Goal: Task Accomplishment & Management: Use online tool/utility

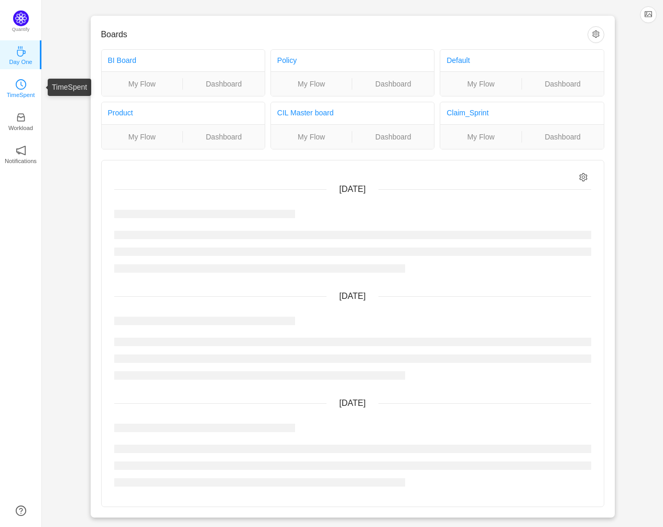
click at [21, 85] on icon "icon: clock-circle" at bounding box center [21, 84] width 10 height 10
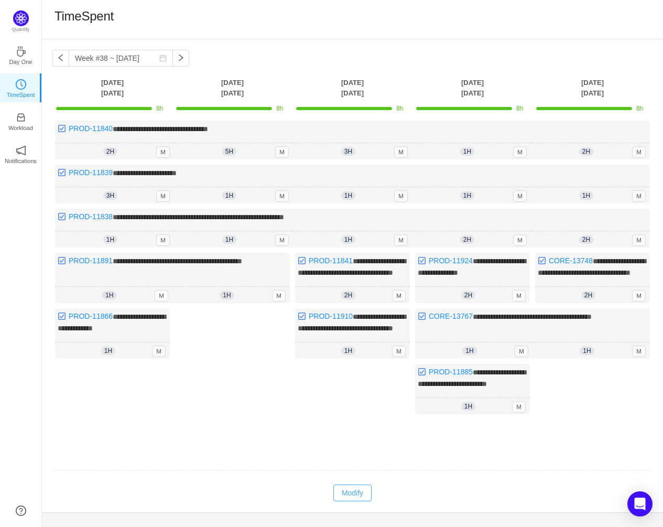
click at [349, 501] on button "Modify" at bounding box center [352, 492] width 38 height 17
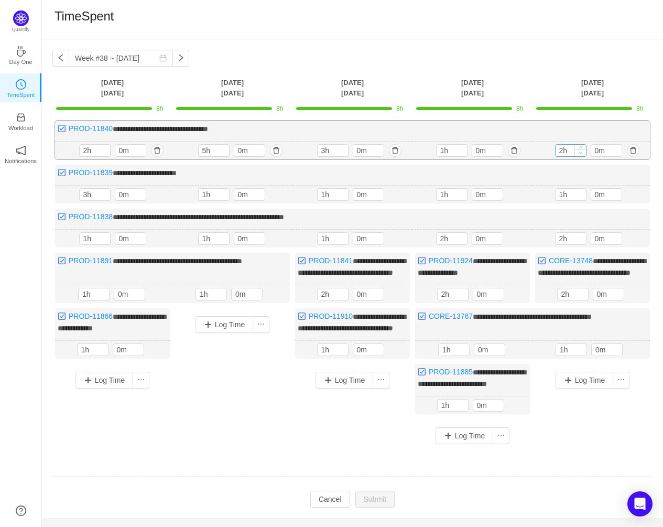
type input "1h"
click at [581, 153] on icon "icon: down" at bounding box center [580, 153] width 3 height 2
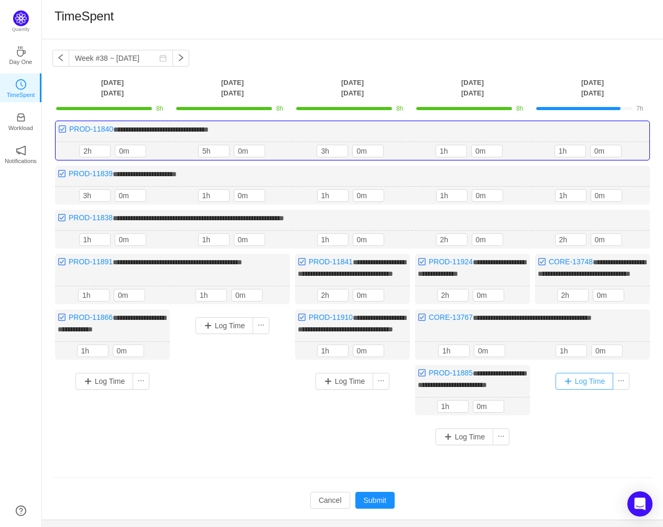
click at [578, 389] on button "Log Time" at bounding box center [585, 381] width 58 height 17
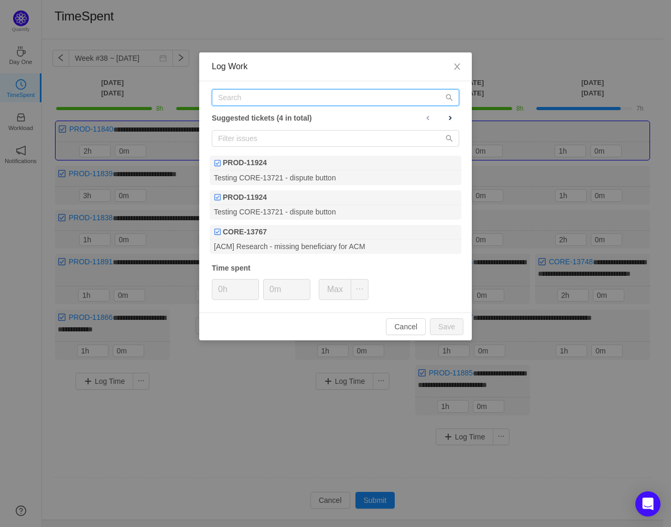
click at [314, 93] on input "text" at bounding box center [335, 97] width 247 height 17
paste input "PROD-11928"
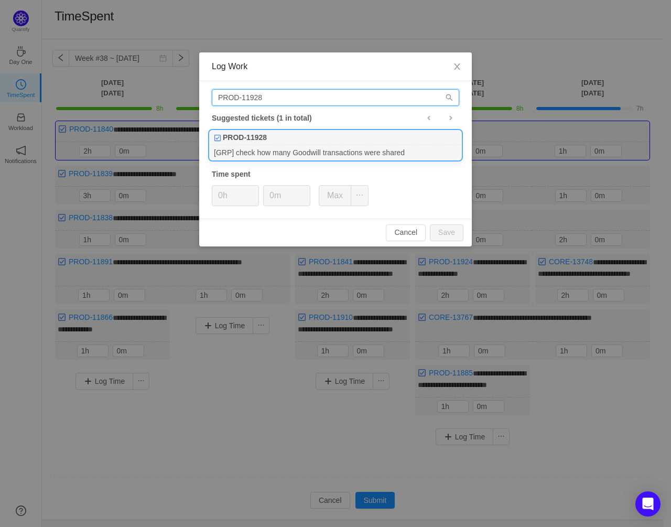
type input "PROD-11928"
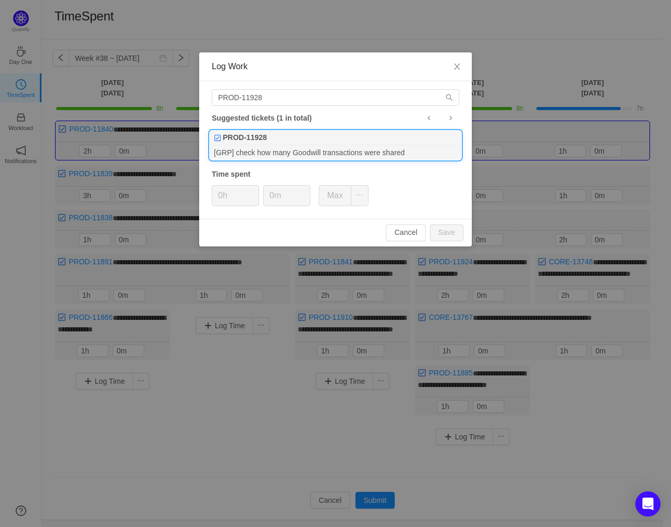
click at [328, 142] on div "PROD-11928" at bounding box center [336, 137] width 252 height 15
click at [450, 232] on button "Save" at bounding box center [447, 232] width 34 height 17
type input "0h"
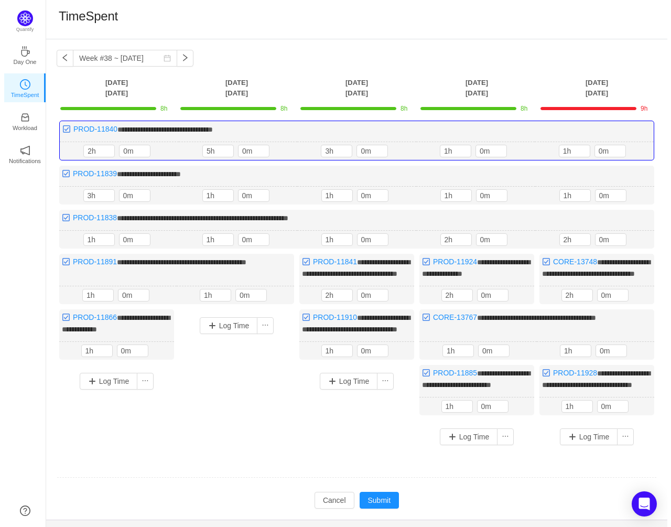
scroll to position [54, 0]
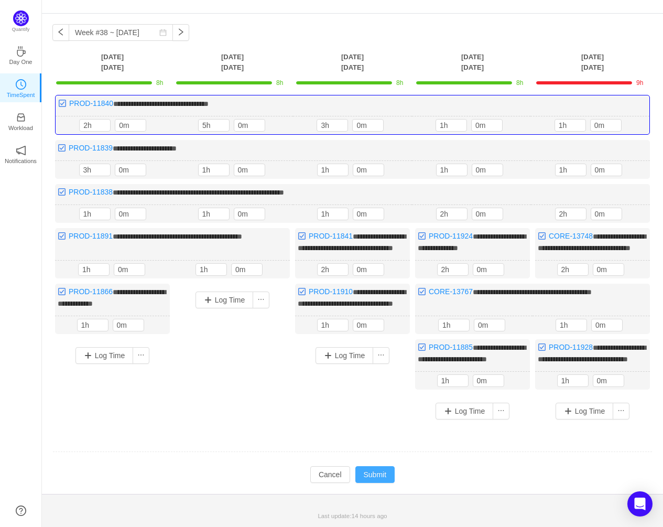
click at [380, 476] on button "Submit" at bounding box center [375, 474] width 40 height 17
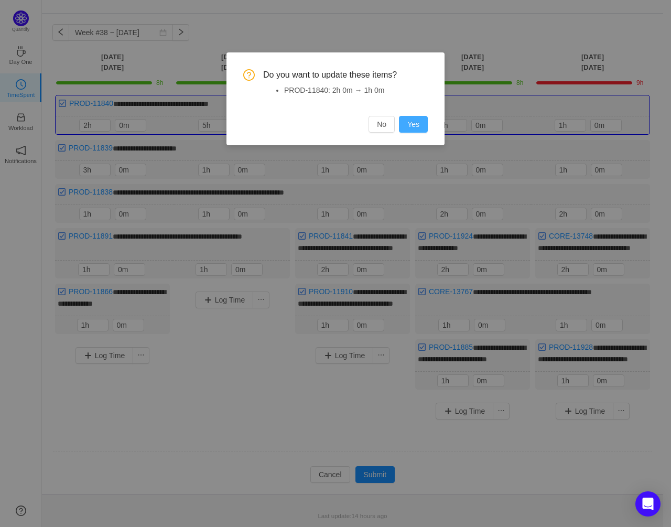
click at [407, 120] on button "Yes" at bounding box center [413, 124] width 29 height 17
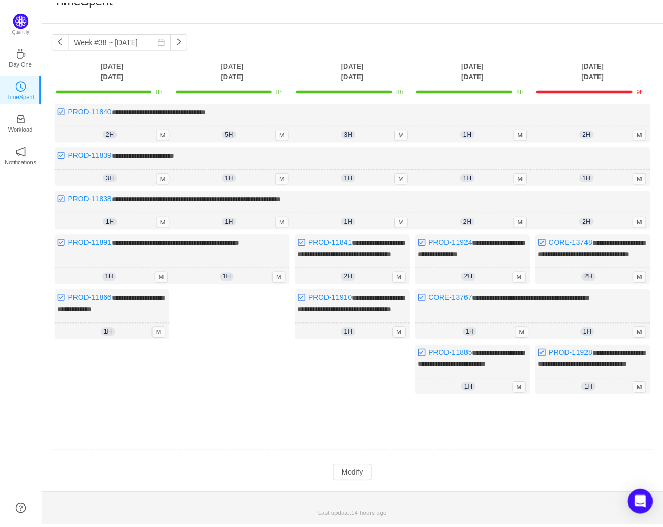
scroll to position [47, 0]
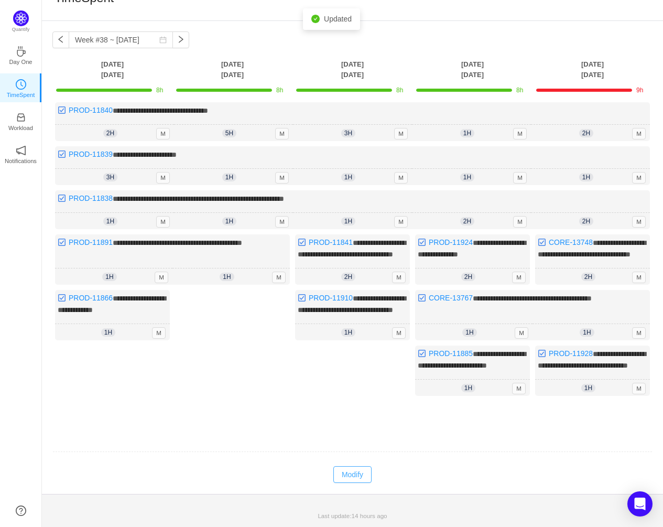
click at [365, 472] on button "Modify" at bounding box center [352, 474] width 38 height 17
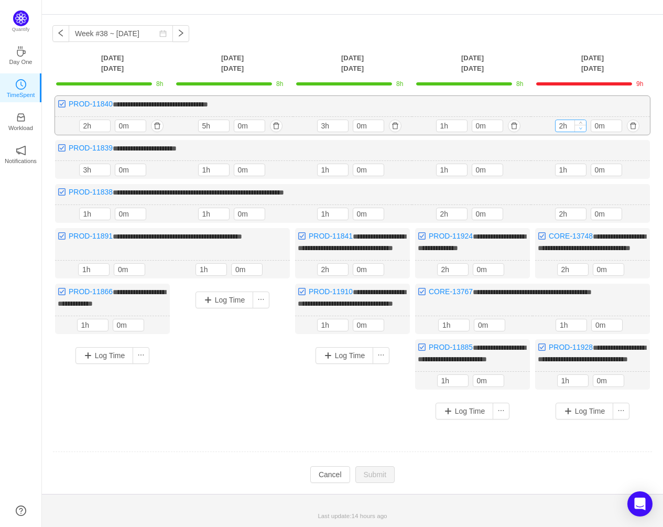
type input "1h"
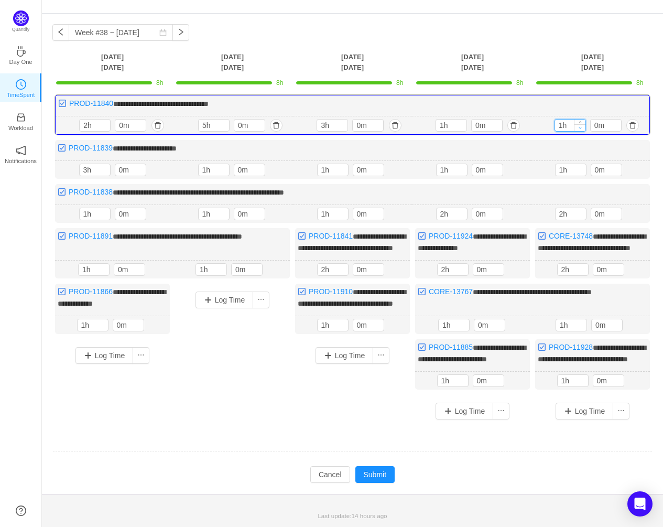
click at [583, 124] on span "Decrease Value" at bounding box center [579, 127] width 11 height 7
click at [374, 479] on button "Submit" at bounding box center [375, 474] width 40 height 17
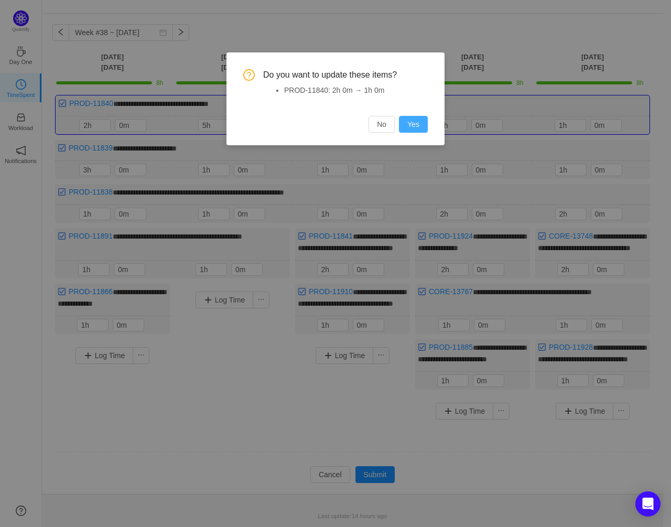
click at [416, 124] on button "Yes" at bounding box center [413, 124] width 29 height 17
